Goal: Transaction & Acquisition: Obtain resource

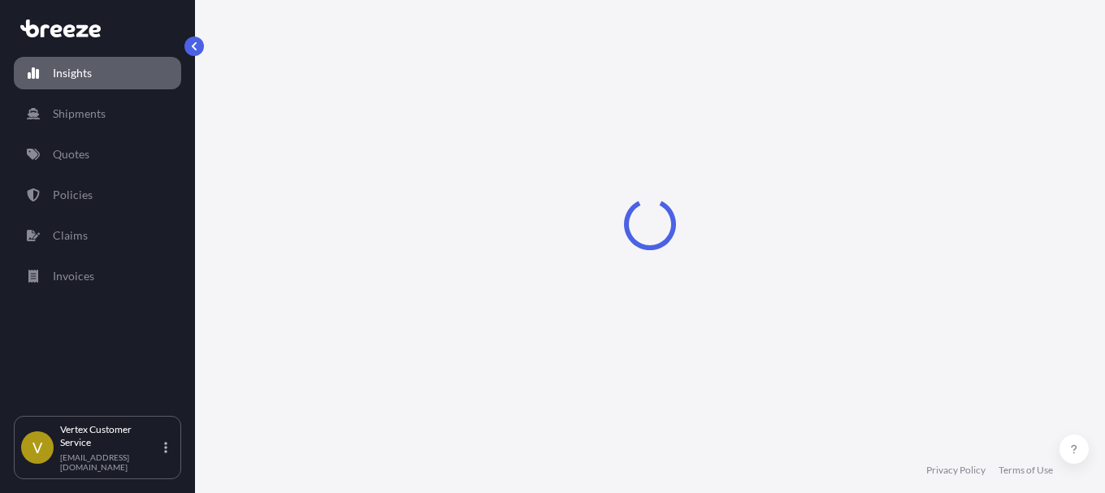
select select "2025"
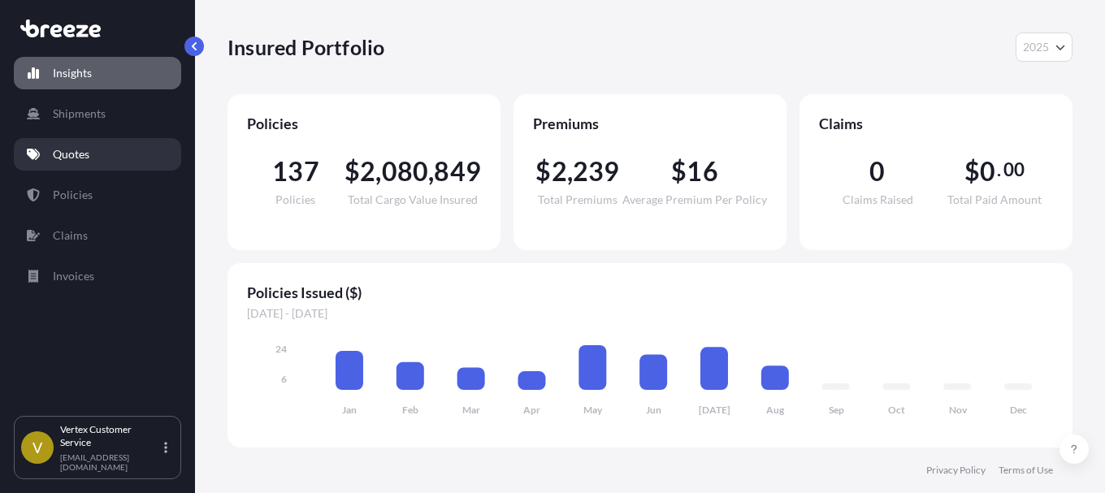
click at [77, 155] on p "Quotes" at bounding box center [71, 154] width 37 height 16
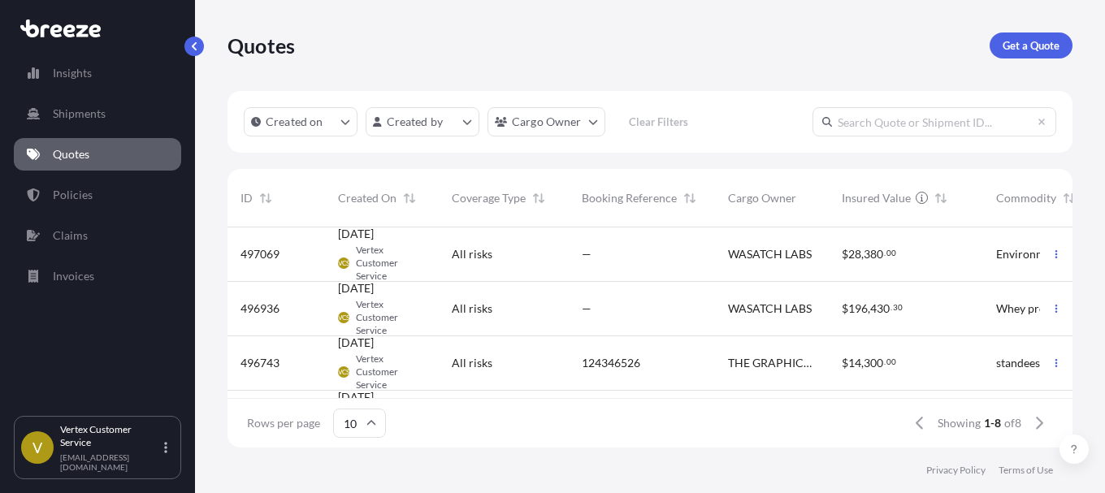
scroll to position [13, 13]
click at [1039, 45] on p "Get a Quote" at bounding box center [1030, 45] width 57 height 16
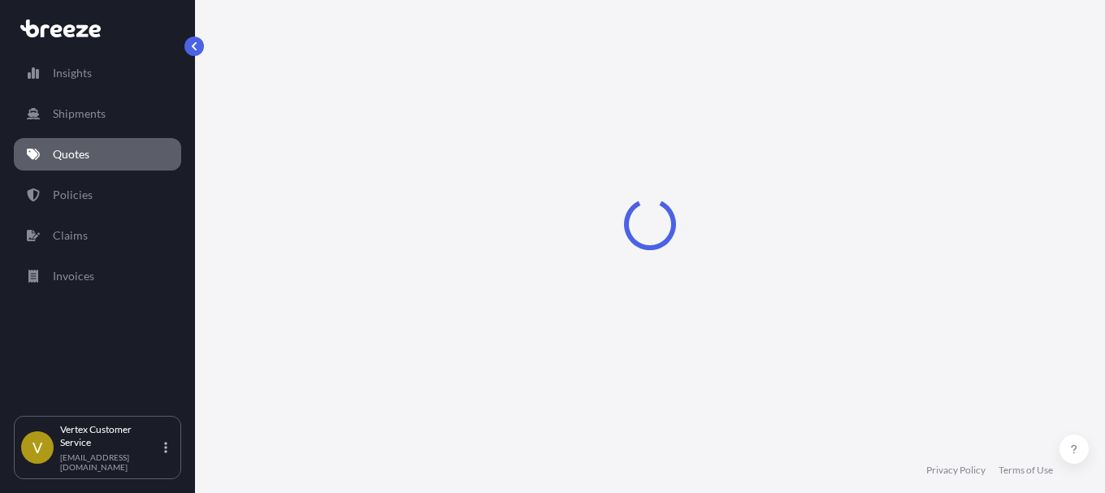
select select "Sea"
select select "1"
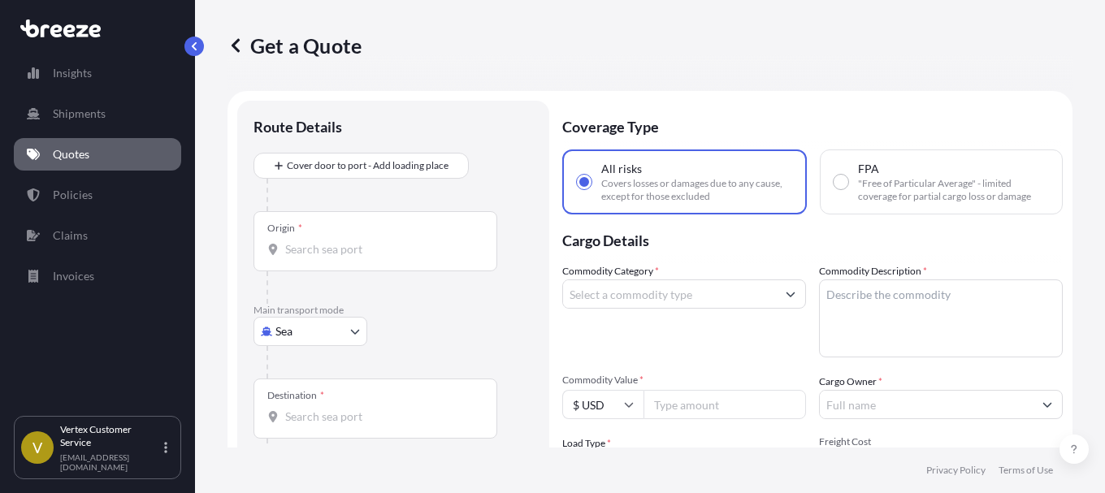
scroll to position [26, 0]
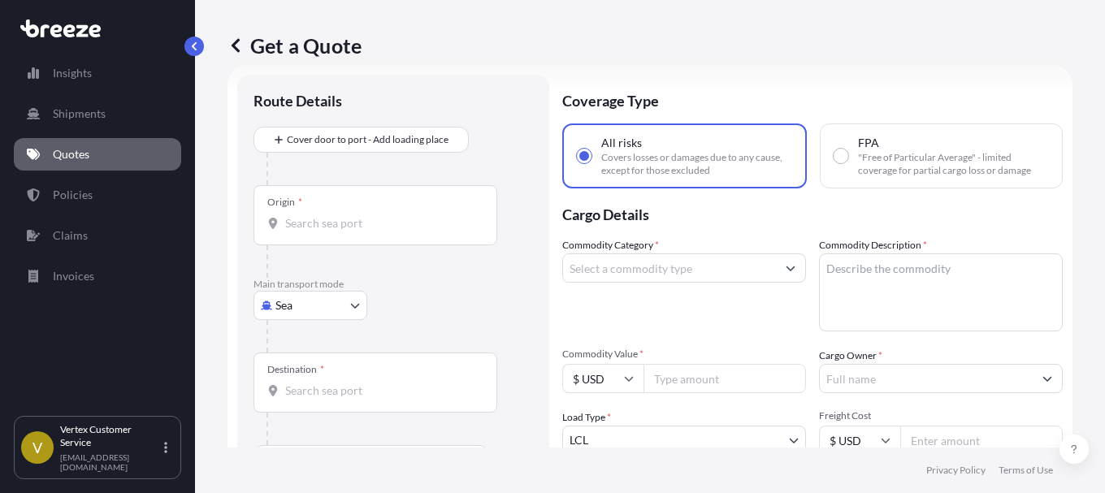
click at [318, 226] on input "Origin *" at bounding box center [381, 223] width 192 height 16
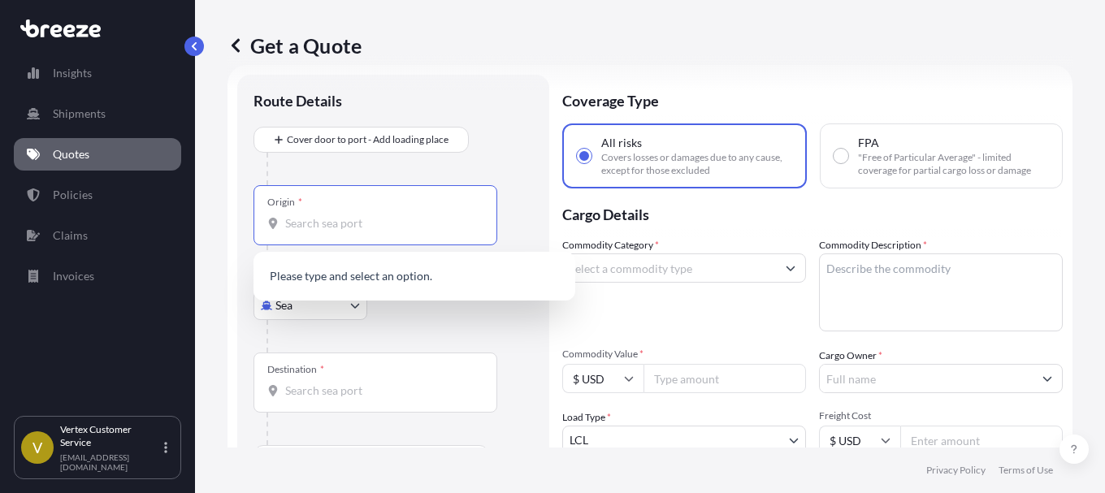
paste input "91789"
type input "91789"
click at [351, 309] on body "0 options available. Insights Shipments Quotes Policies Claims Invoices V Verte…" at bounding box center [552, 246] width 1105 height 493
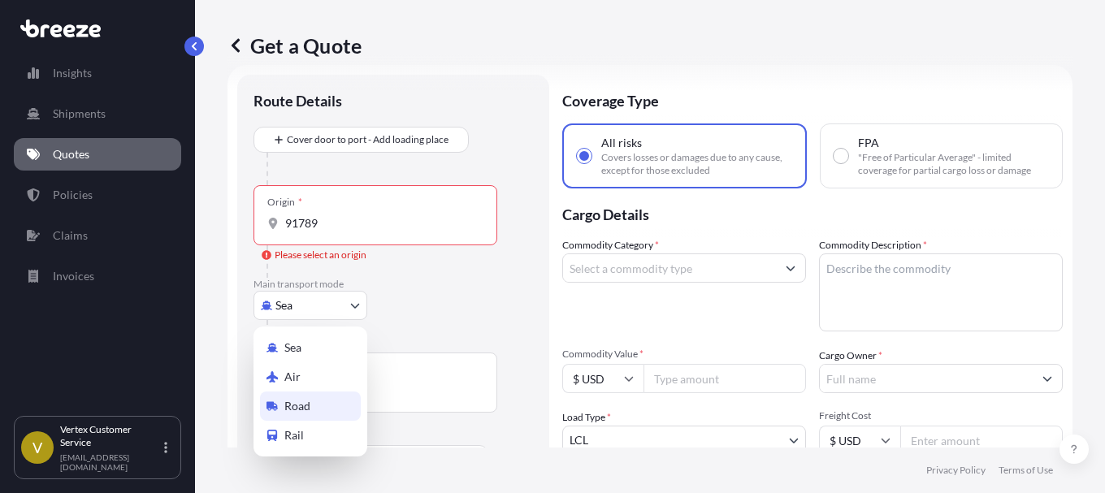
click at [292, 409] on span "Road" at bounding box center [297, 406] width 26 height 16
select select "Road"
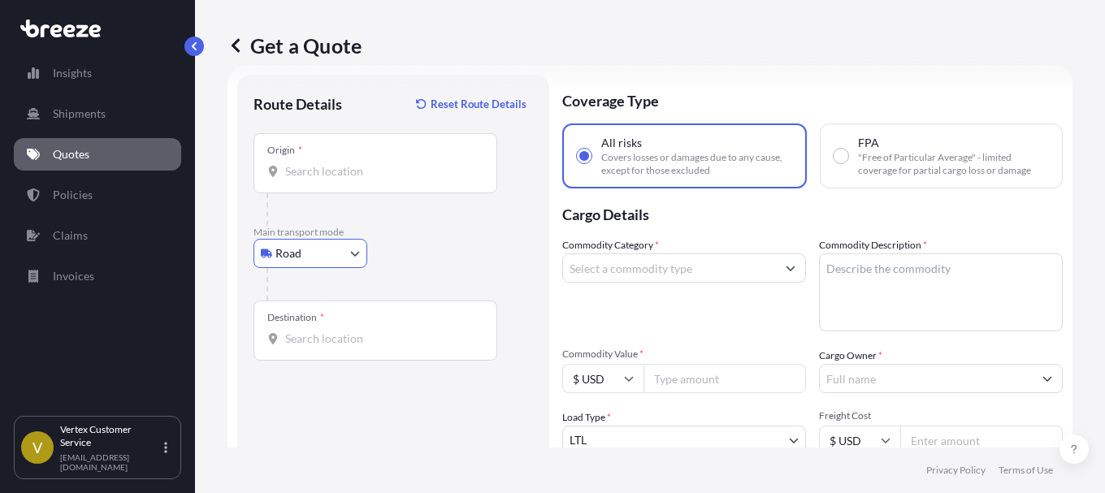
click at [375, 178] on input "Origin *" at bounding box center [381, 171] width 192 height 16
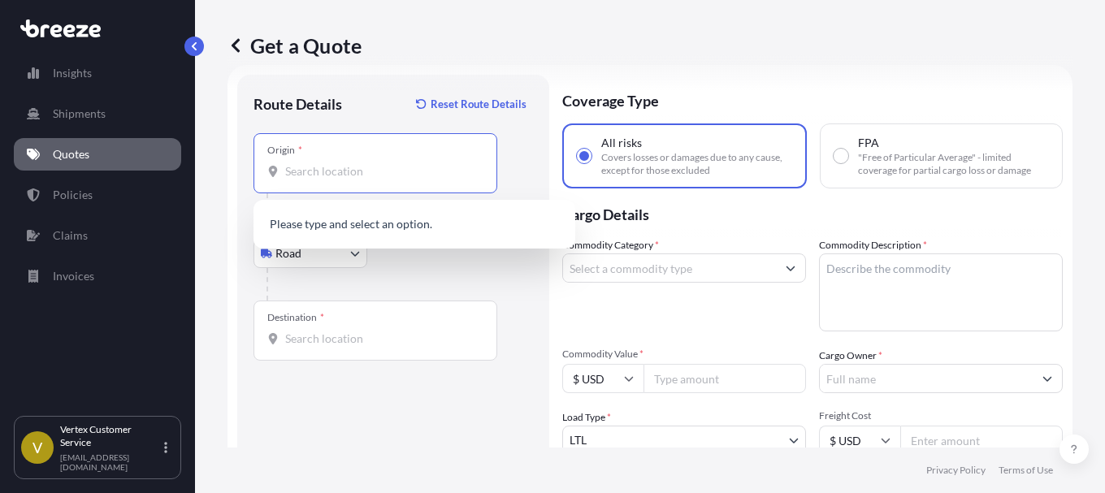
paste input "91789"
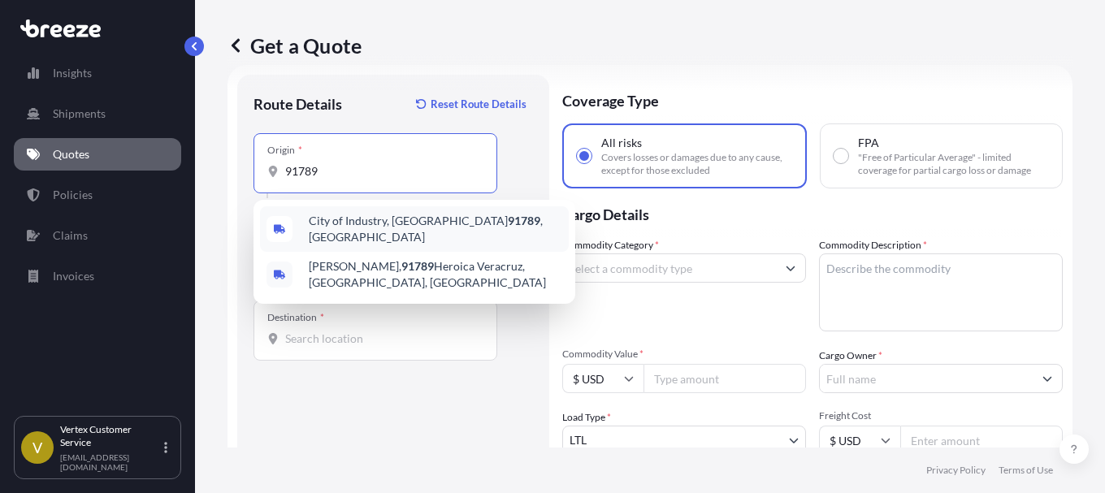
click at [376, 225] on span "[GEOGRAPHIC_DATA] , [GEOGRAPHIC_DATA]" at bounding box center [435, 229] width 253 height 32
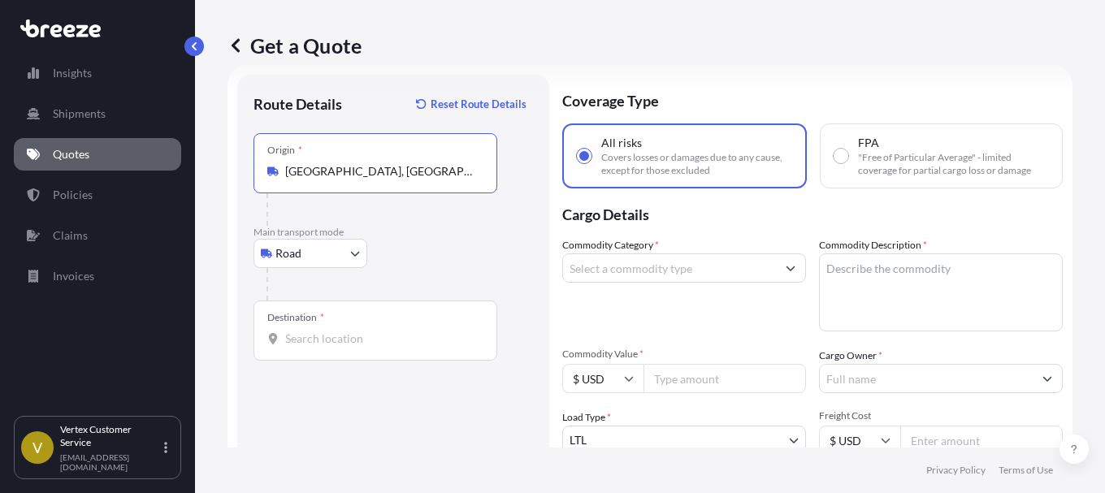
type input "[GEOGRAPHIC_DATA], [GEOGRAPHIC_DATA]"
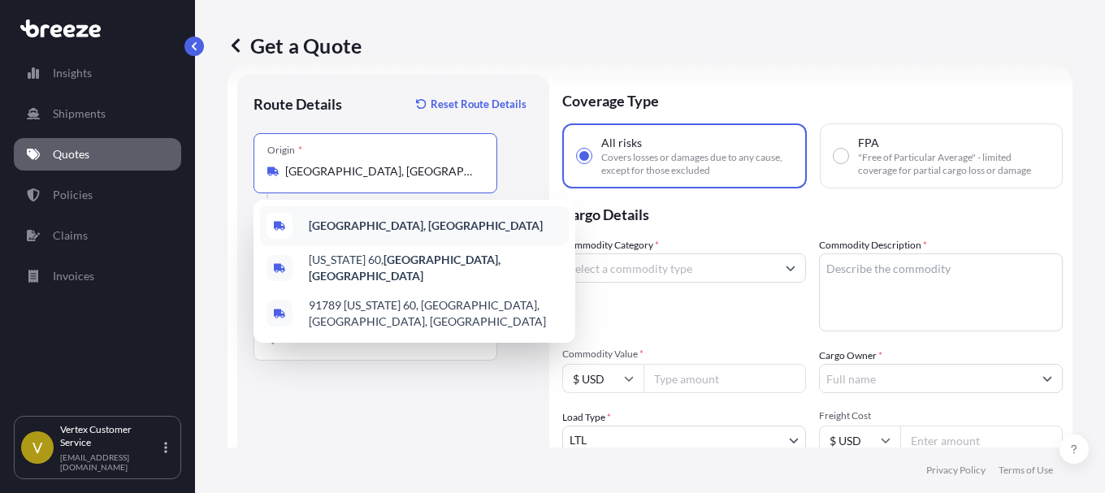
click at [382, 220] on b "[GEOGRAPHIC_DATA], [GEOGRAPHIC_DATA]" at bounding box center [426, 226] width 234 height 14
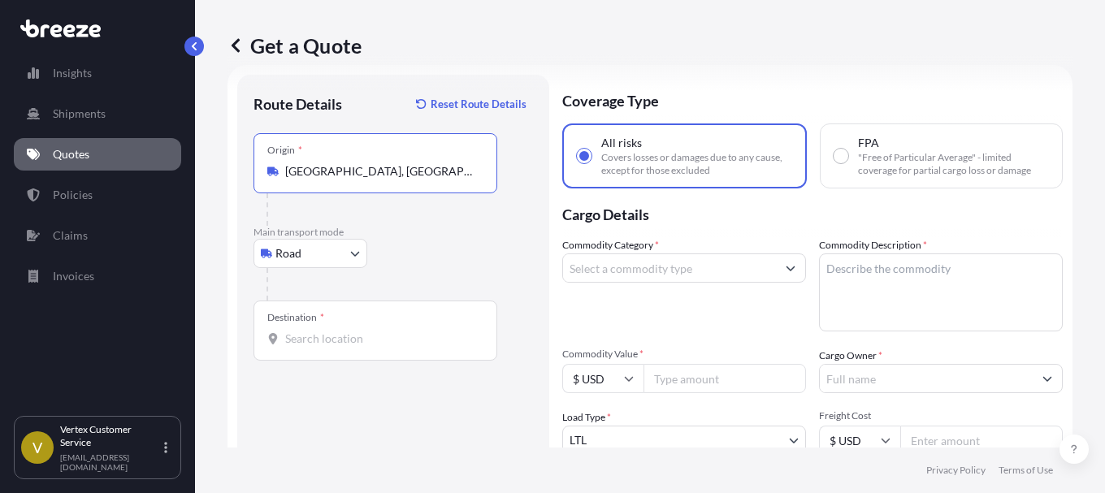
click at [369, 335] on input "Destination *" at bounding box center [381, 339] width 192 height 16
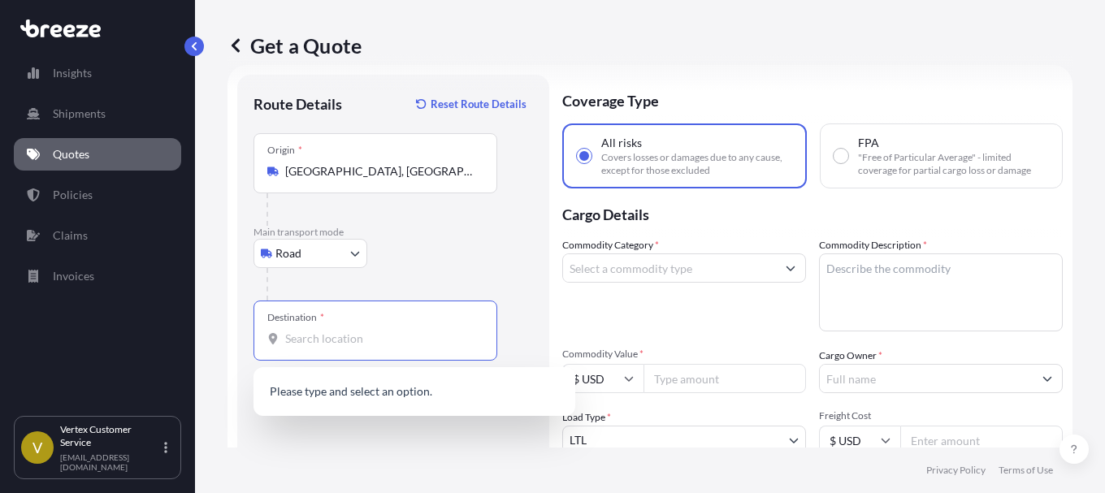
paste input "60133"
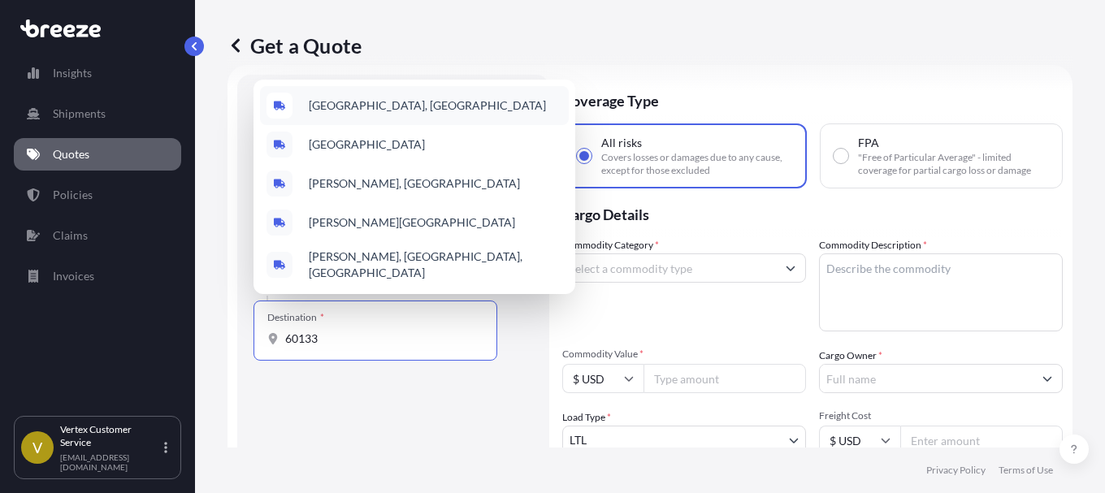
click at [392, 113] on span "[GEOGRAPHIC_DATA], [GEOGRAPHIC_DATA]" at bounding box center [427, 105] width 237 height 16
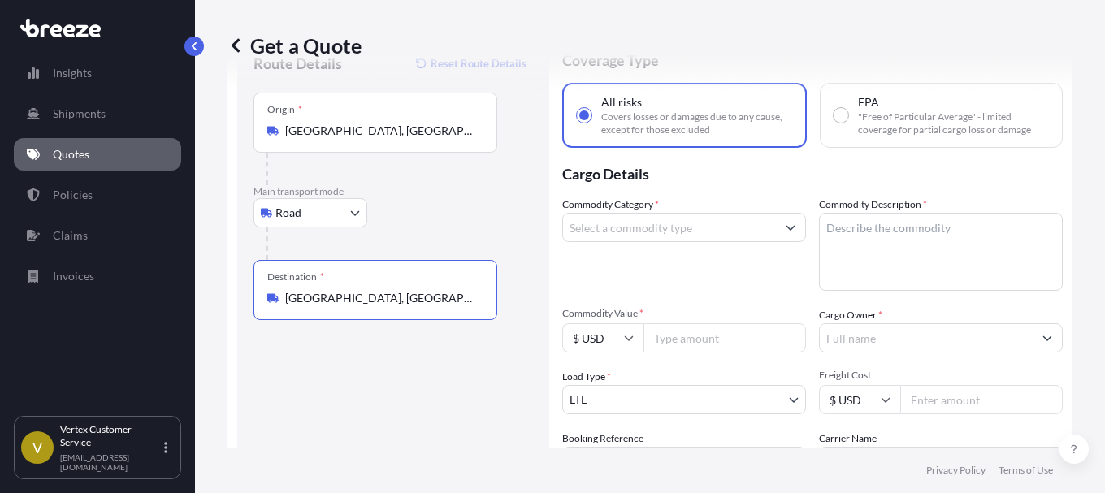
scroll to position [79, 0]
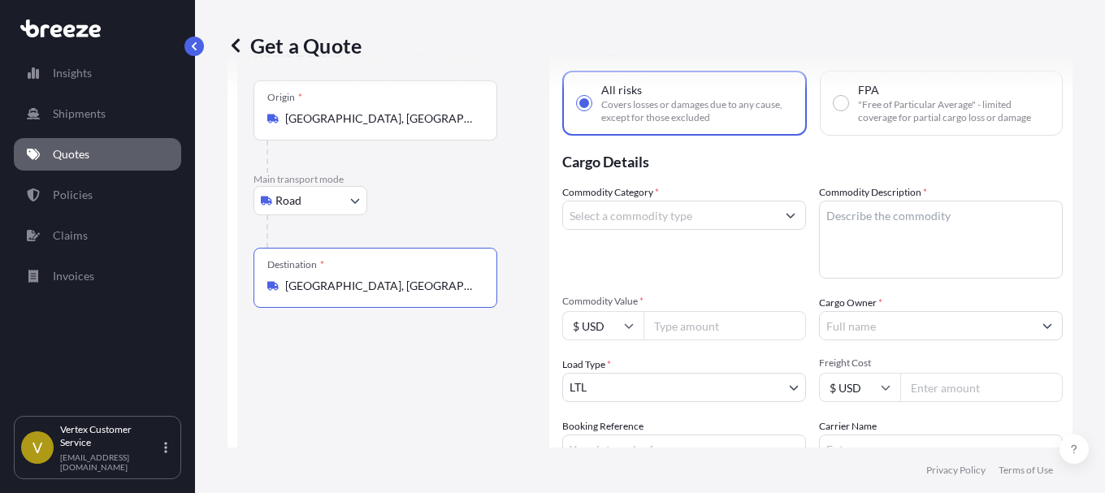
type input "[GEOGRAPHIC_DATA], [GEOGRAPHIC_DATA]"
click at [790, 216] on button "Show suggestions" at bounding box center [790, 215] width 29 height 29
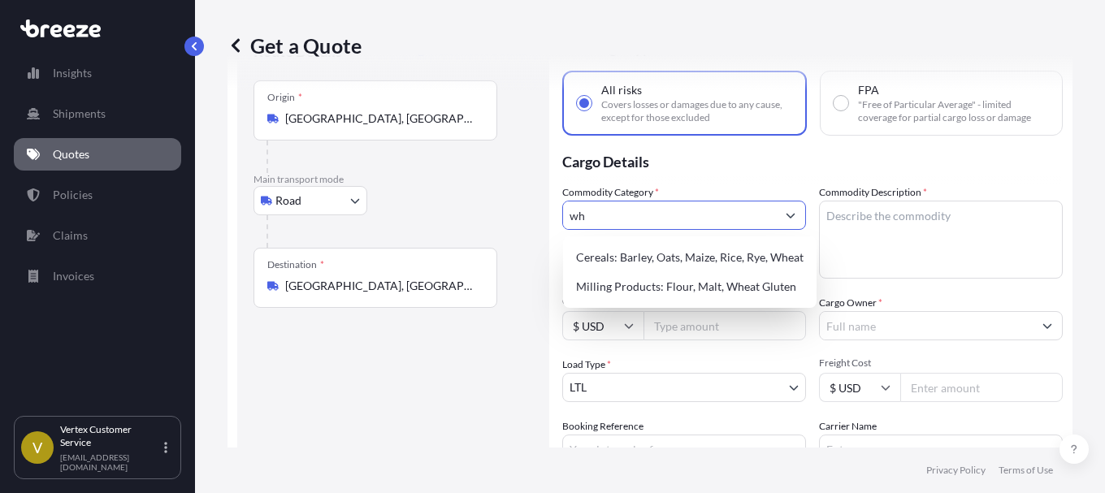
type input "w"
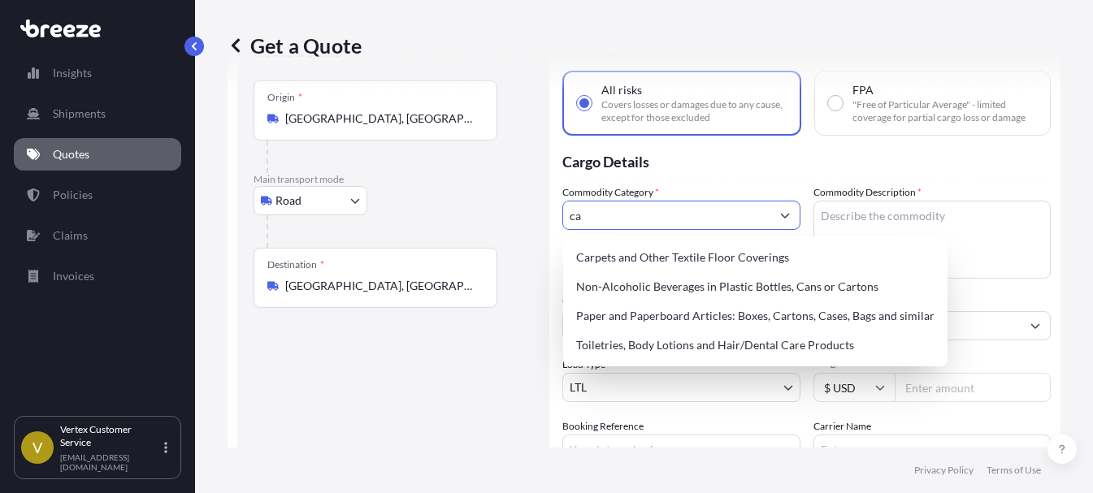
type input "c"
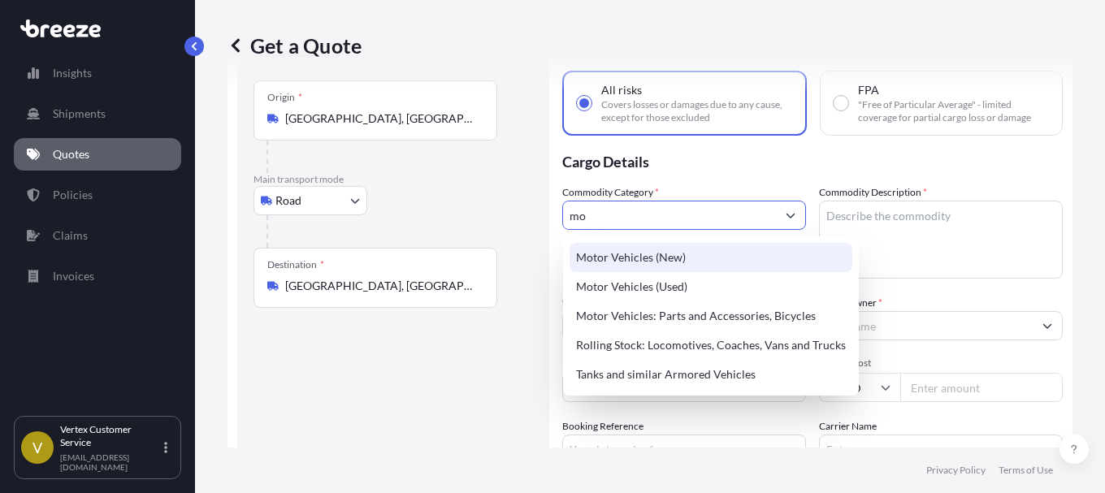
click at [659, 260] on div "Motor Vehicles (New)" at bounding box center [710, 257] width 283 height 29
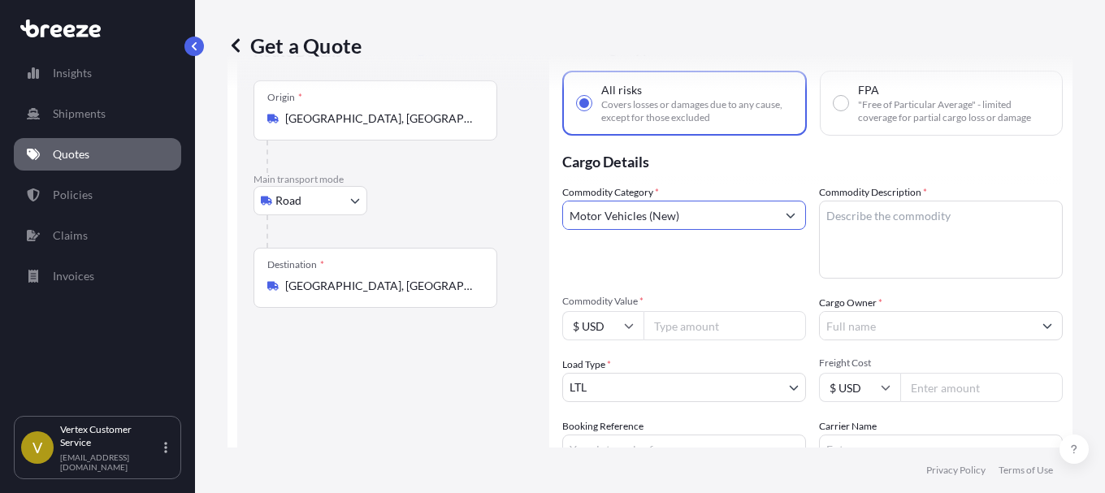
type input "Motor Vehicles (New)"
click at [844, 219] on textarea "Commodity Description *" at bounding box center [941, 240] width 244 height 78
click at [861, 218] on textarea "Commodity Description *" at bounding box center [941, 240] width 244 height 78
paste textarea "Auto parts wheel bearing"
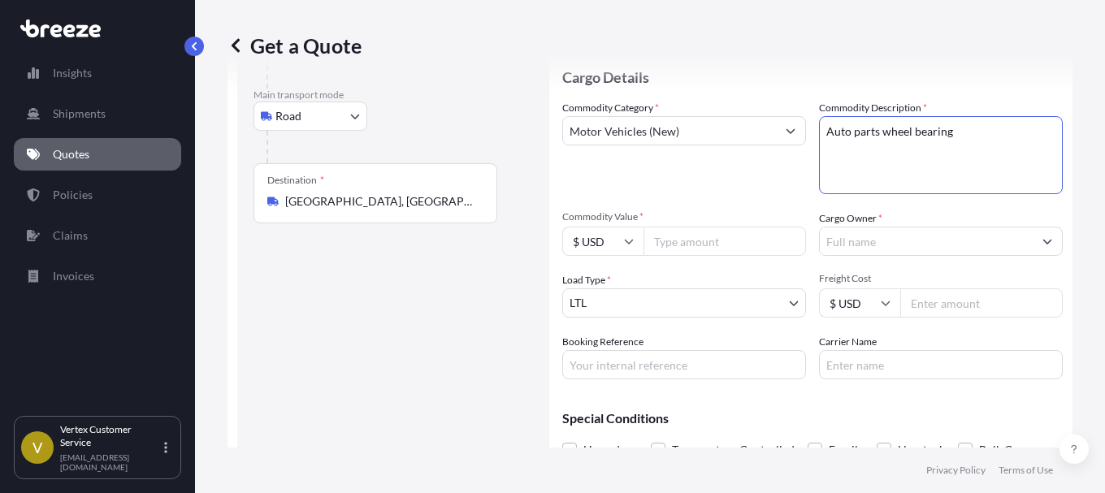
scroll to position [167, 0]
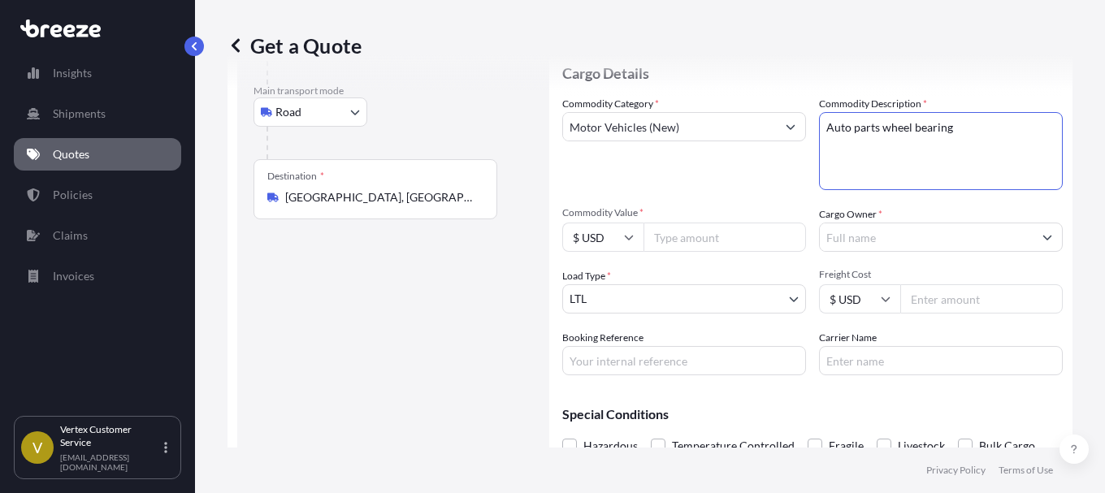
type textarea "Auto parts wheel bearing"
click at [739, 235] on input "Commodity Value *" at bounding box center [724, 237] width 162 height 29
type input "33388.08"
click at [488, 322] on div "Route Details Reset Route Details Place of loading Road Road Rail Origin * [GEO…" at bounding box center [392, 224] width 279 height 549
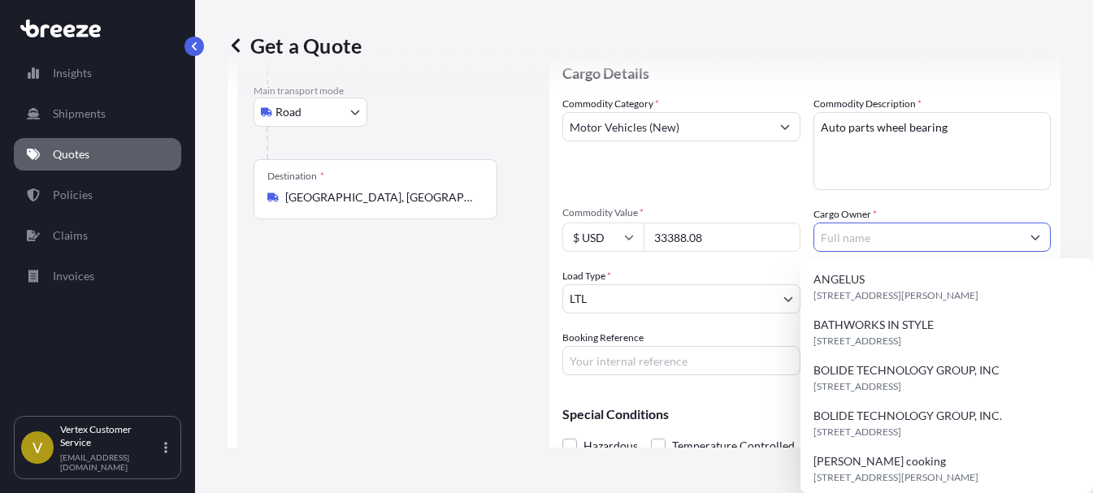
click at [1035, 238] on button "Show suggestions" at bounding box center [1034, 237] width 29 height 29
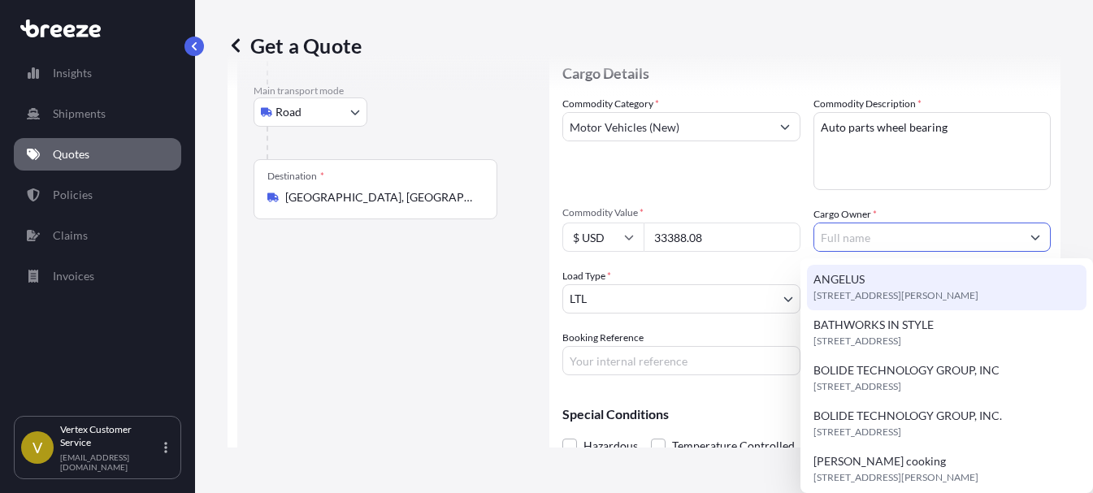
click at [878, 233] on input "Cargo Owner *" at bounding box center [917, 237] width 207 height 29
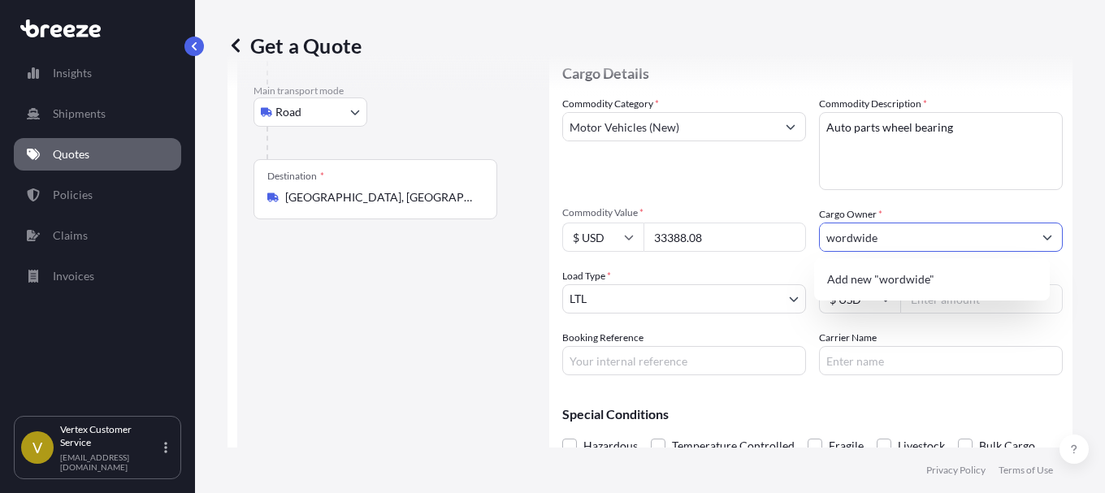
click at [839, 240] on input "wordwide" at bounding box center [926, 237] width 213 height 29
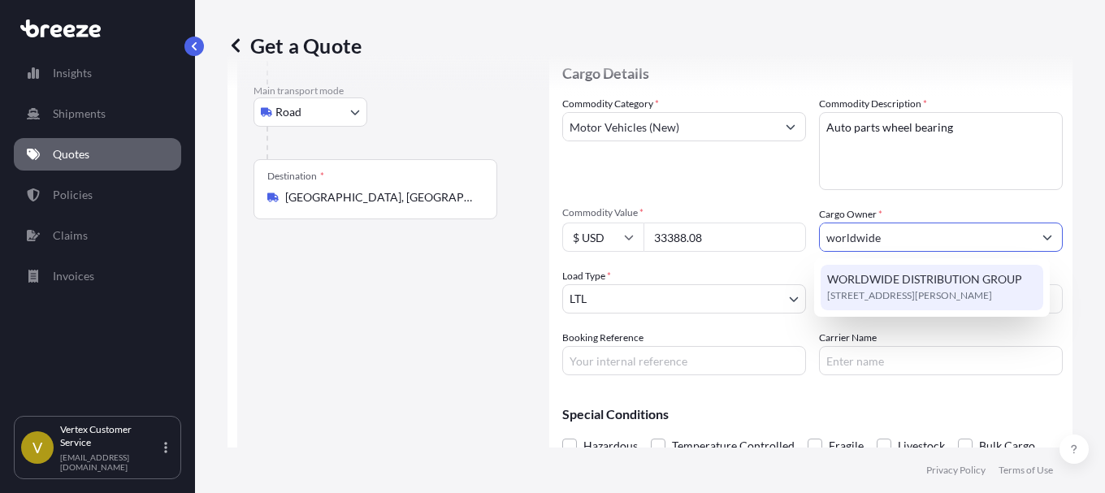
click at [915, 282] on span "WORLDWIDE DISTRIBUTION GROUP" at bounding box center [924, 279] width 195 height 16
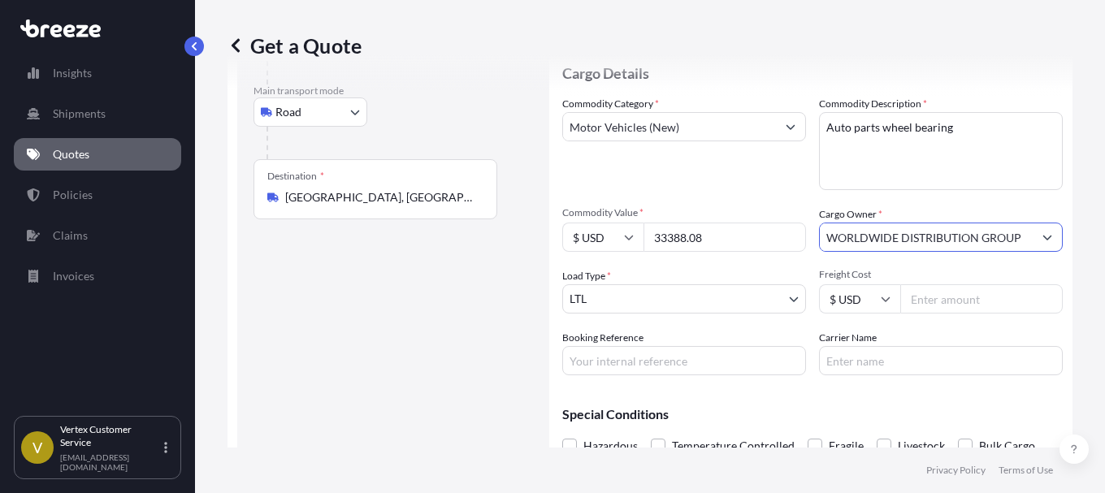
scroll to position [245, 0]
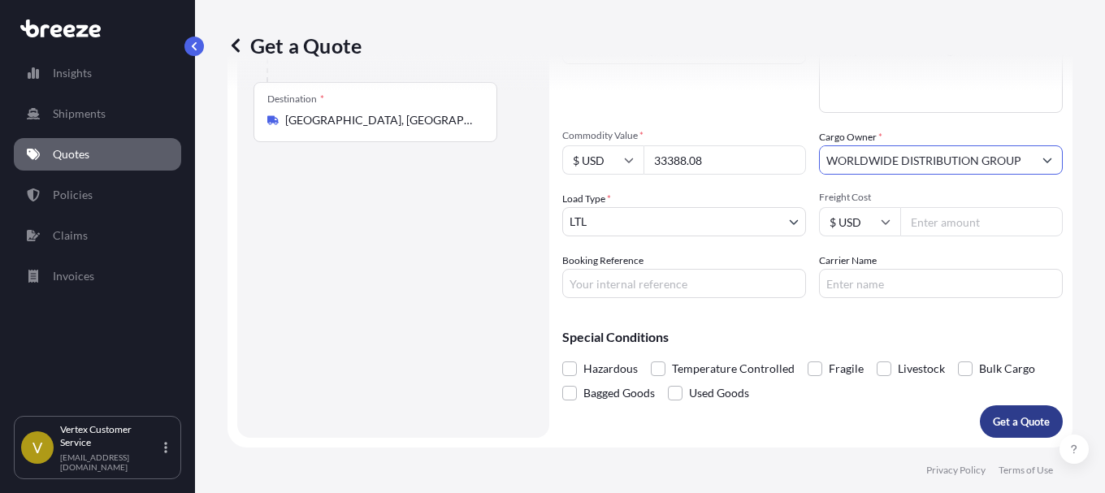
type input "WORLDWIDE DISTRIBUTION GROUP"
click at [997, 413] on button "Get a Quote" at bounding box center [1021, 421] width 83 height 32
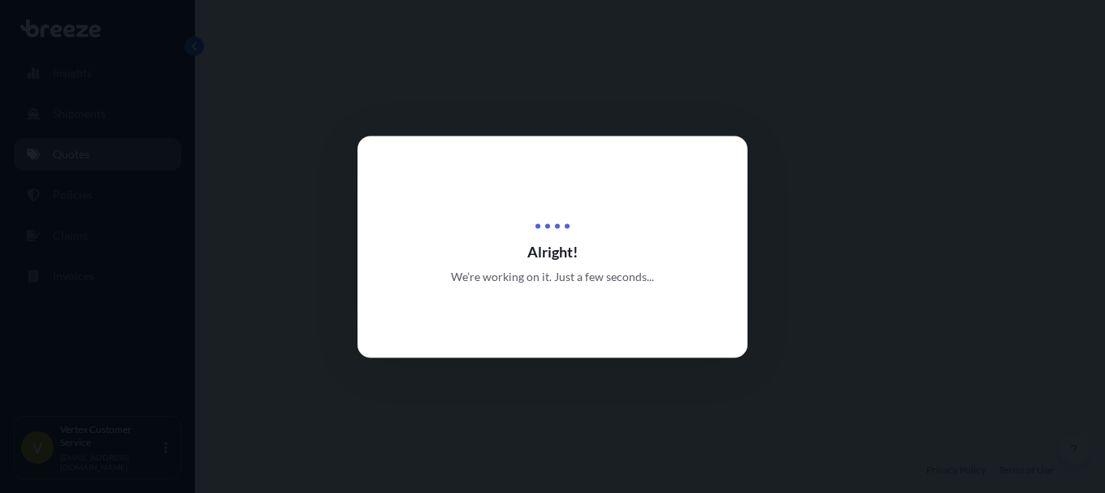
select select "Road"
select select "1"
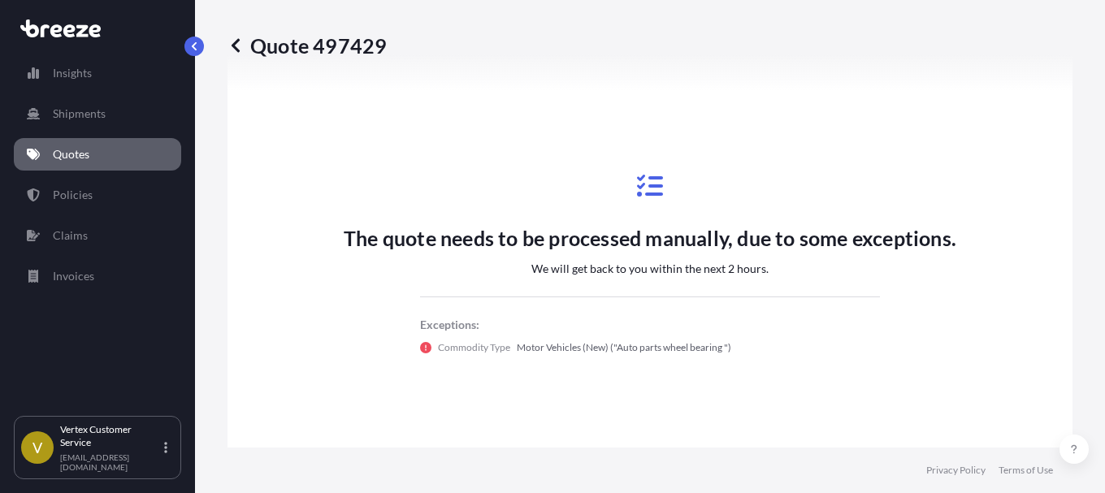
scroll to position [906, 0]
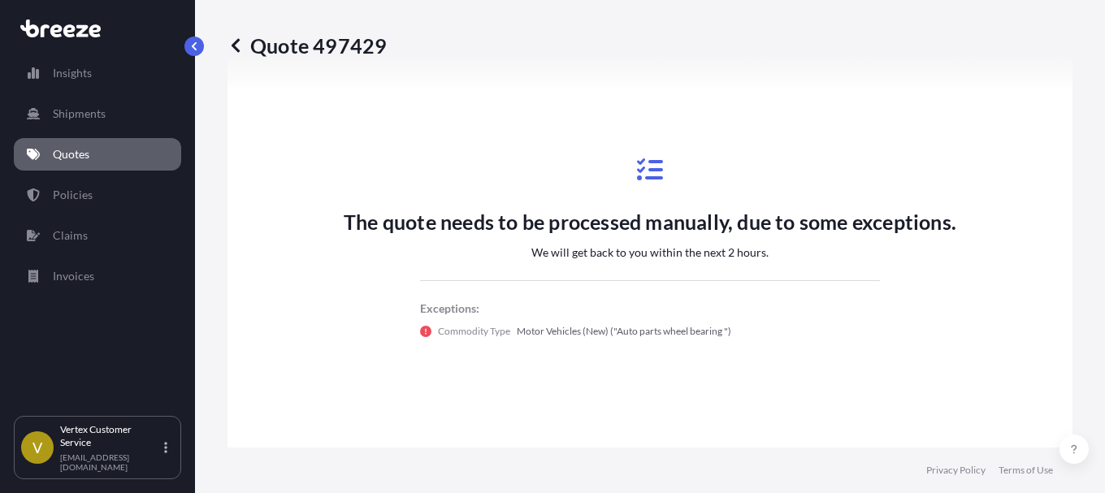
drag, startPoint x: 941, startPoint y: 110, endPoint x: 952, endPoint y: 110, distance: 10.6
click at [941, 110] on div "The quote needs to be processed manually, due to some exceptions. We will get b…" at bounding box center [649, 247] width 799 height 845
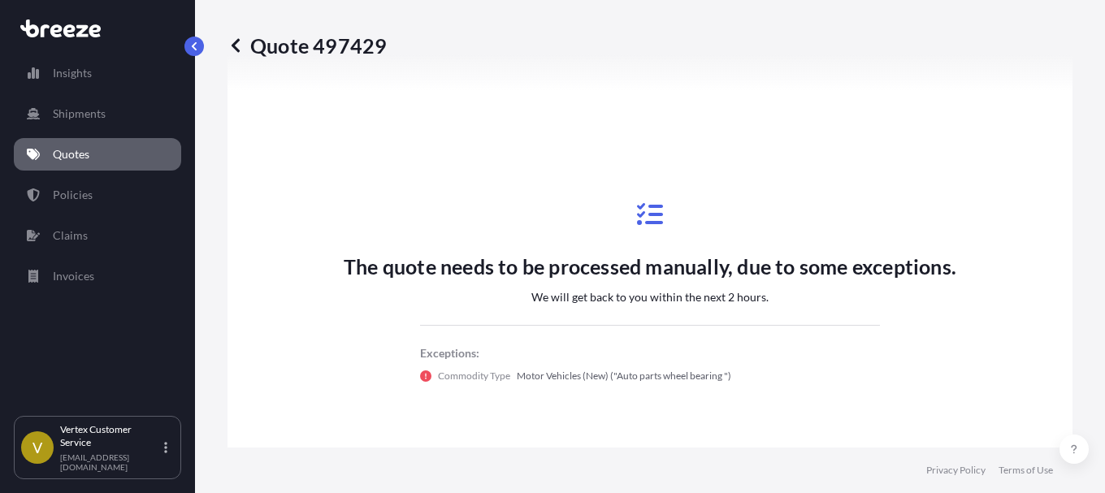
scroll to position [884, 0]
